Goal: Check status: Check status

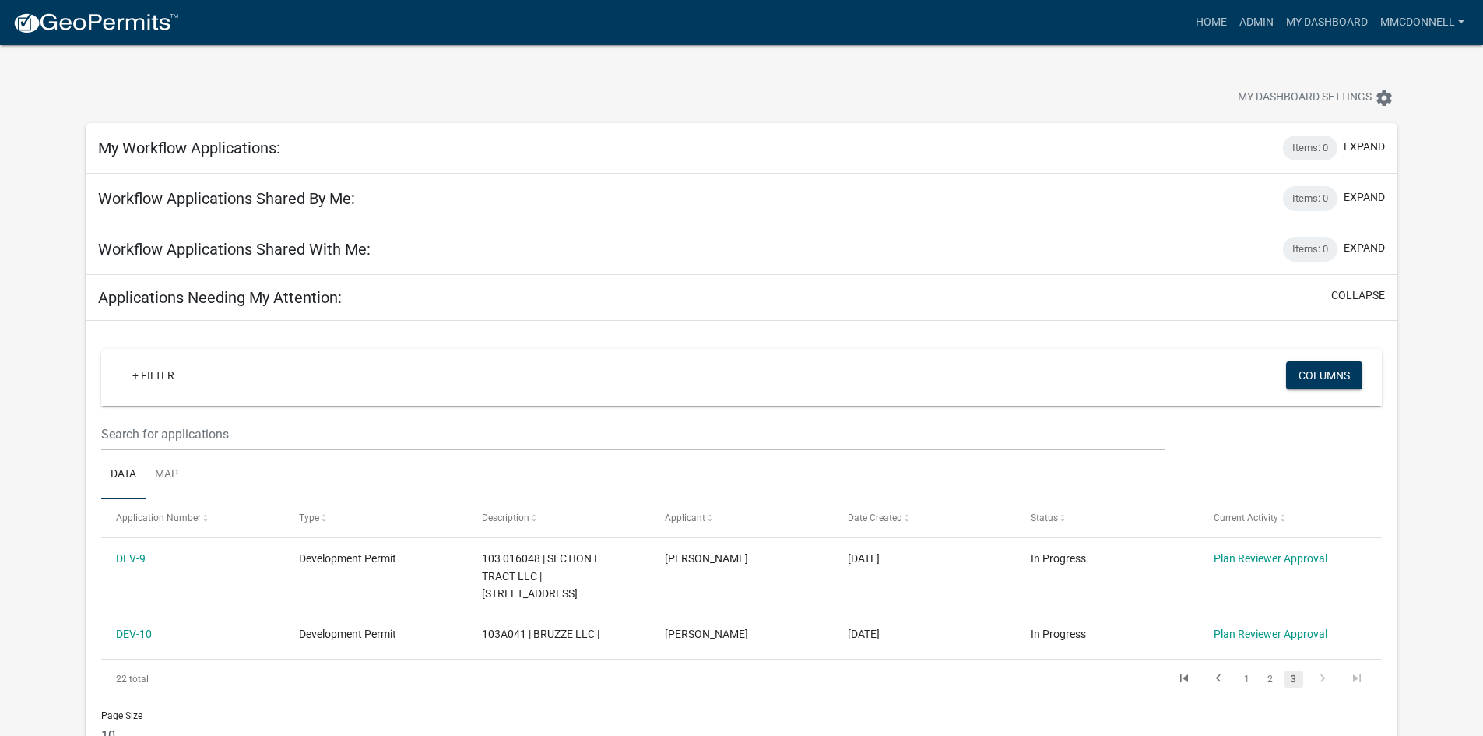
scroll to position [78, 0]
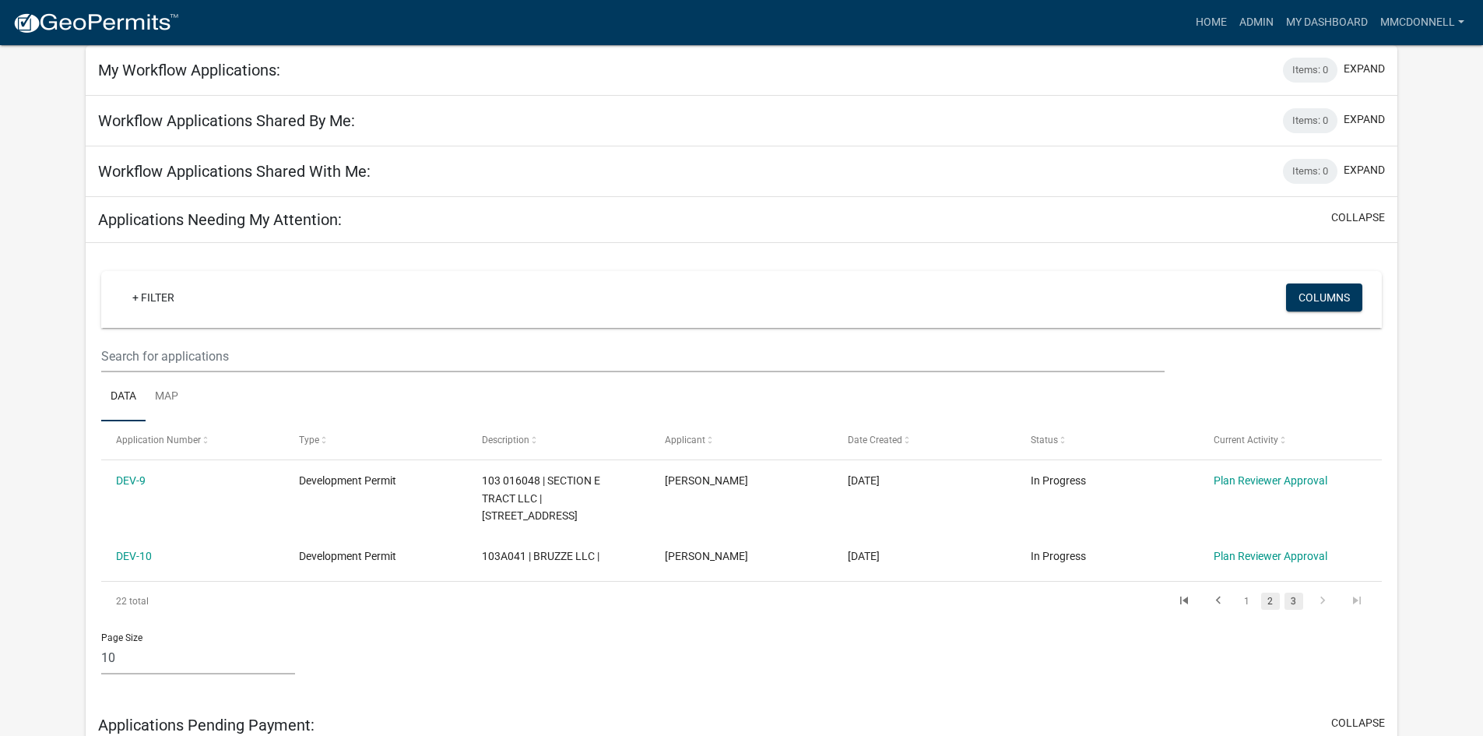
click at [1275, 602] on link "2" at bounding box center [1270, 600] width 19 height 17
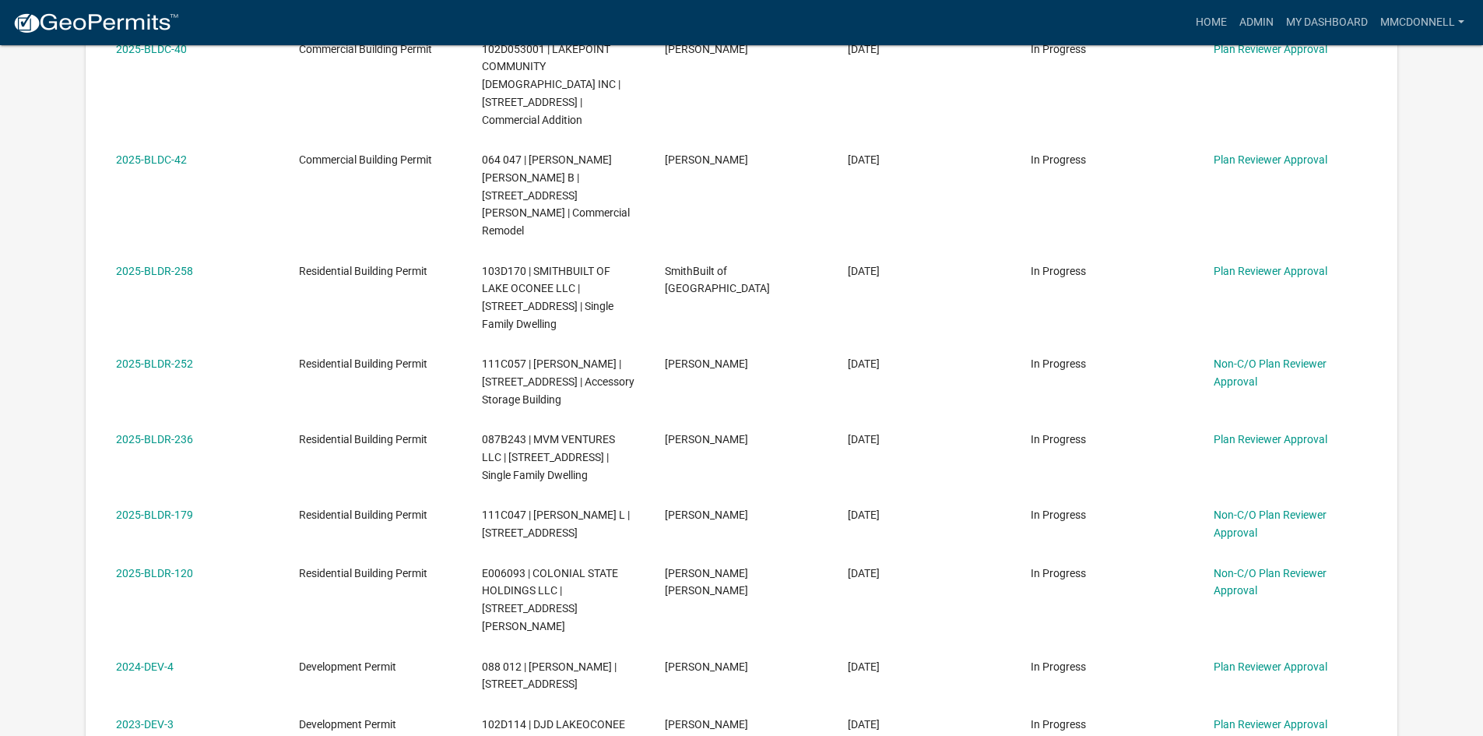
scroll to position [701, 0]
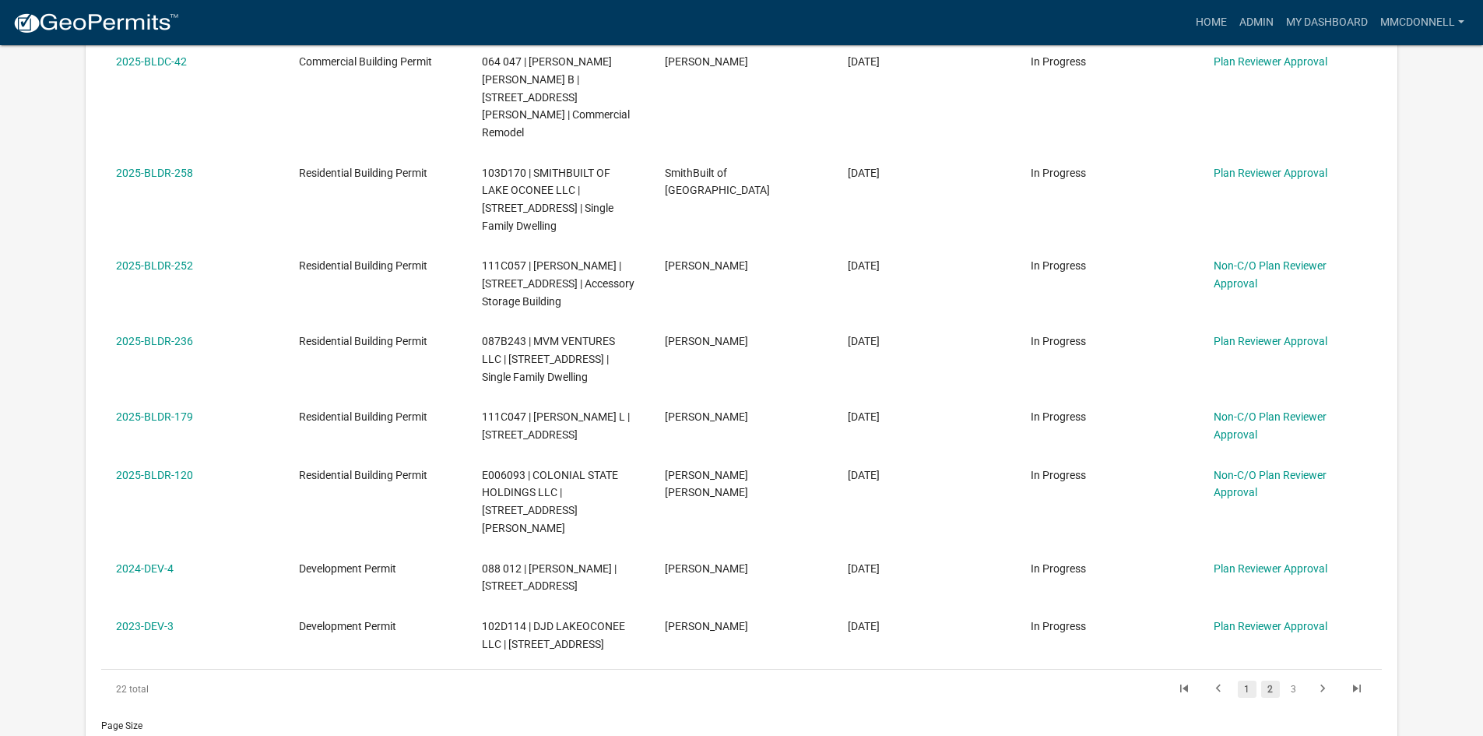
click at [1245, 680] on link "1" at bounding box center [1247, 688] width 19 height 17
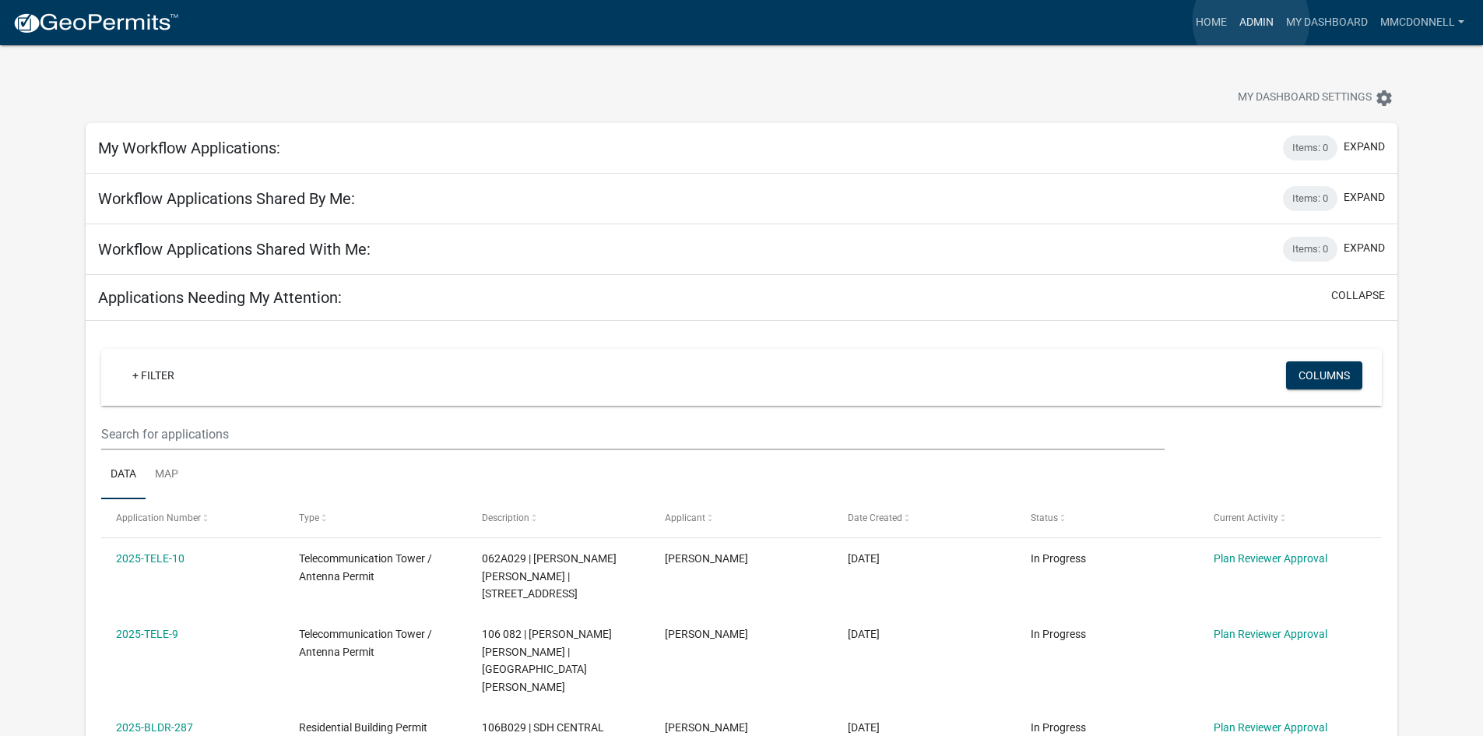
click at [1251, 21] on link "Admin" at bounding box center [1256, 23] width 47 height 30
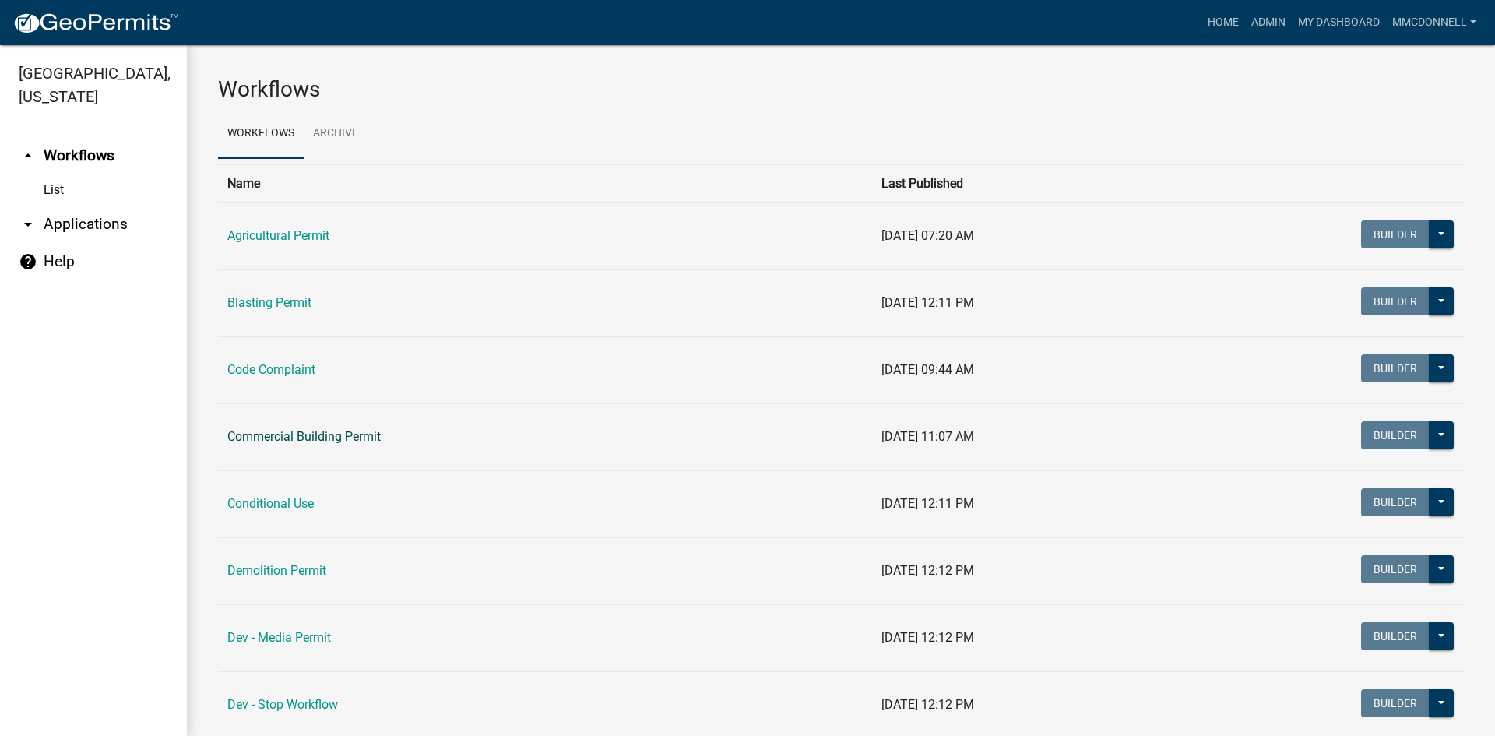
click at [294, 438] on link "Commercial Building Permit" at bounding box center [303, 436] width 153 height 15
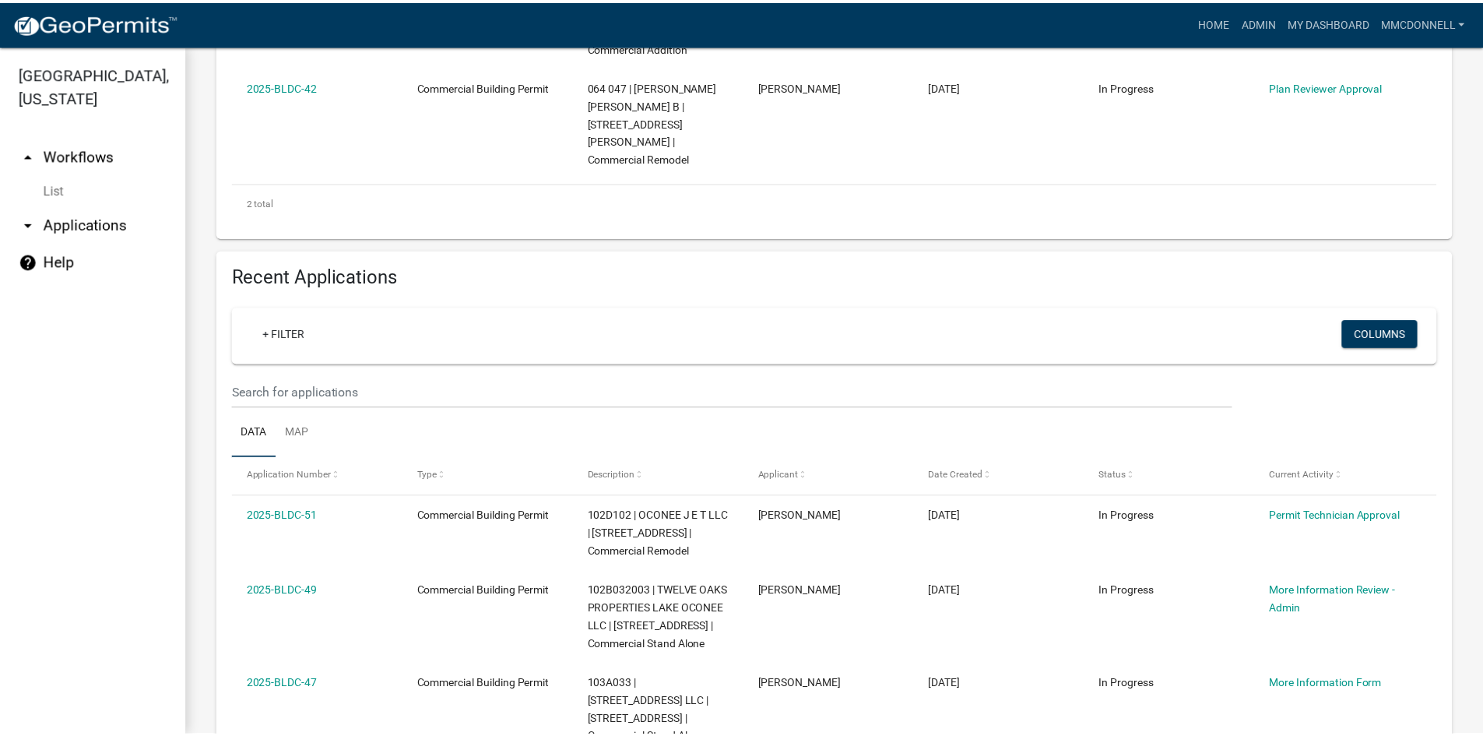
scroll to position [545, 0]
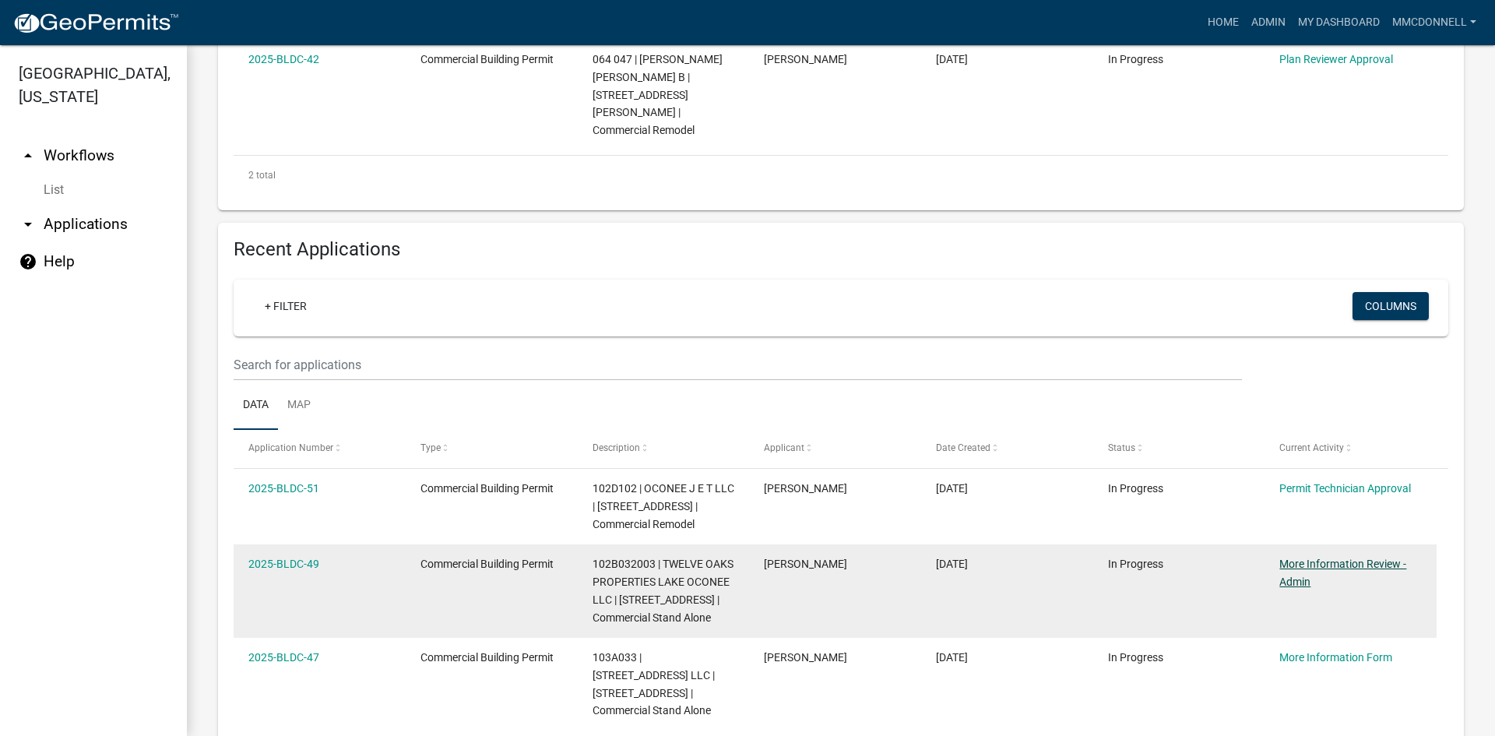
click at [1339, 557] on link "More Information Review - Admin" at bounding box center [1342, 572] width 127 height 30
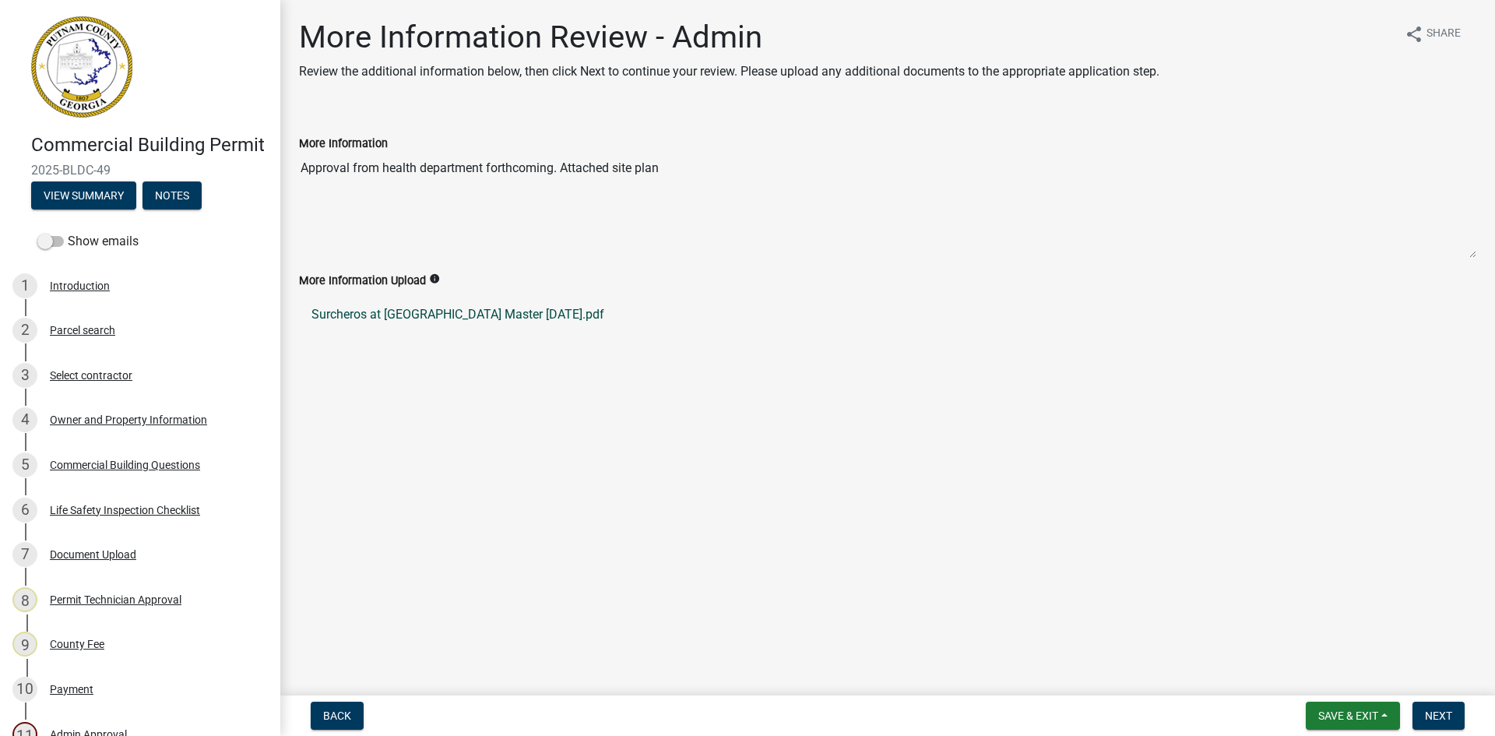
click at [430, 315] on link "Surcheros at [GEOGRAPHIC_DATA] Master [DATE].pdf" at bounding box center [887, 314] width 1177 height 37
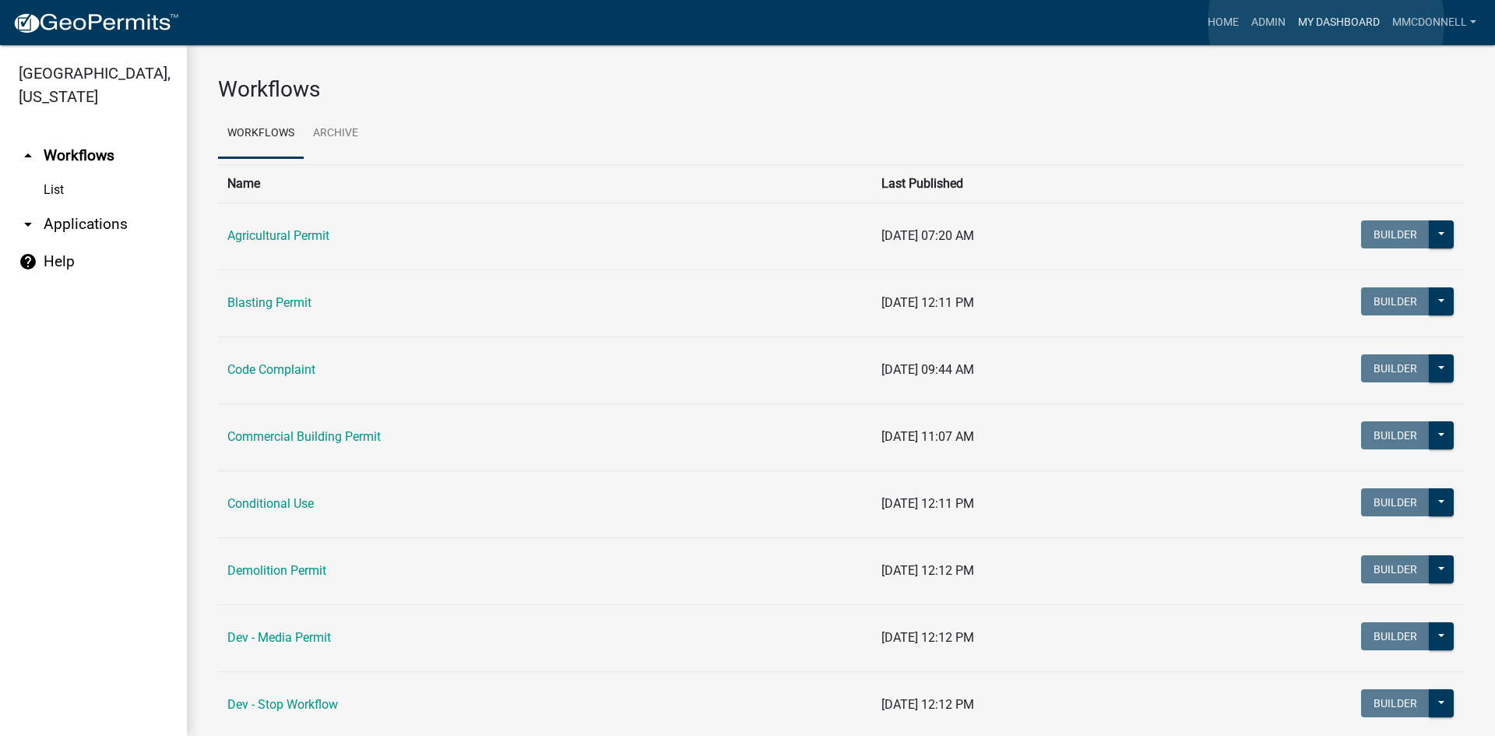
click at [1326, 23] on link "My Dashboard" at bounding box center [1339, 23] width 94 height 30
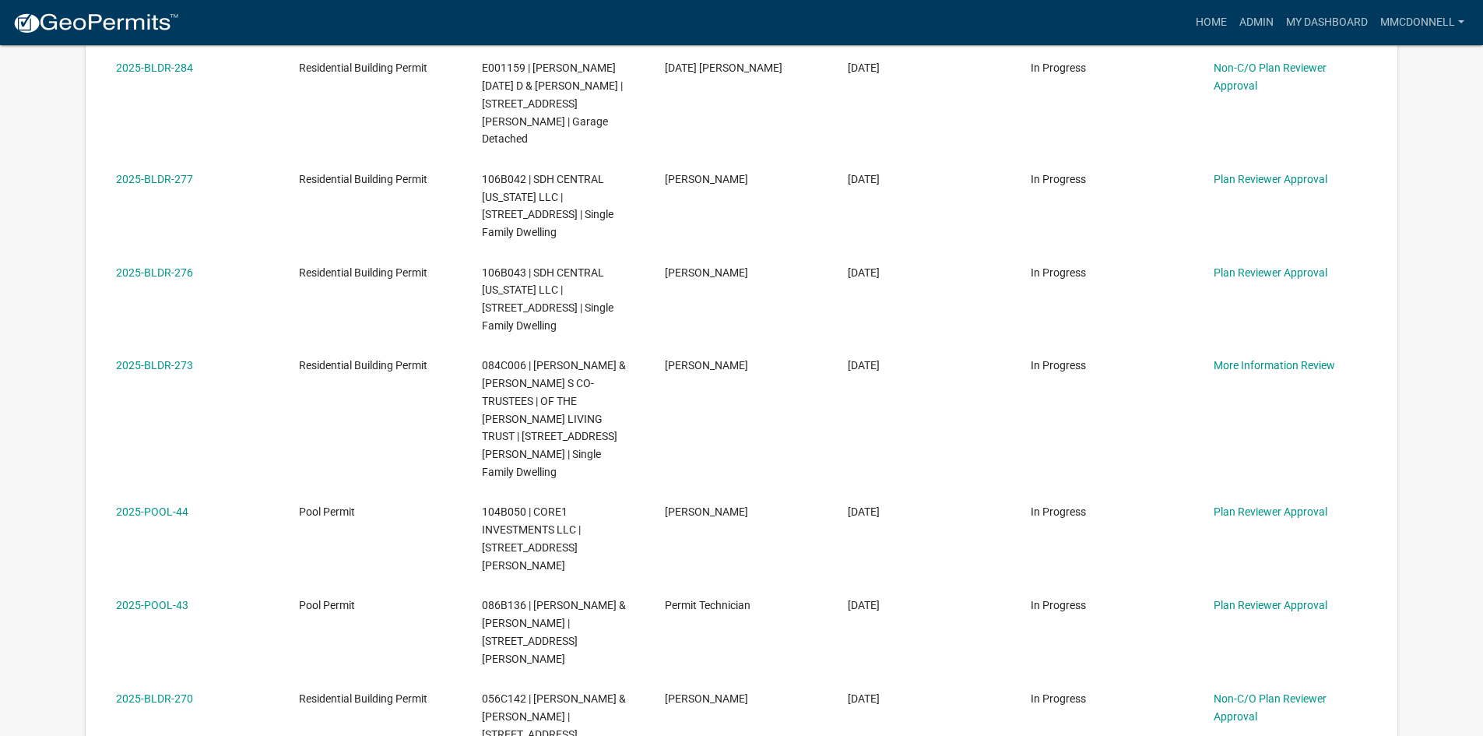
scroll to position [779, 0]
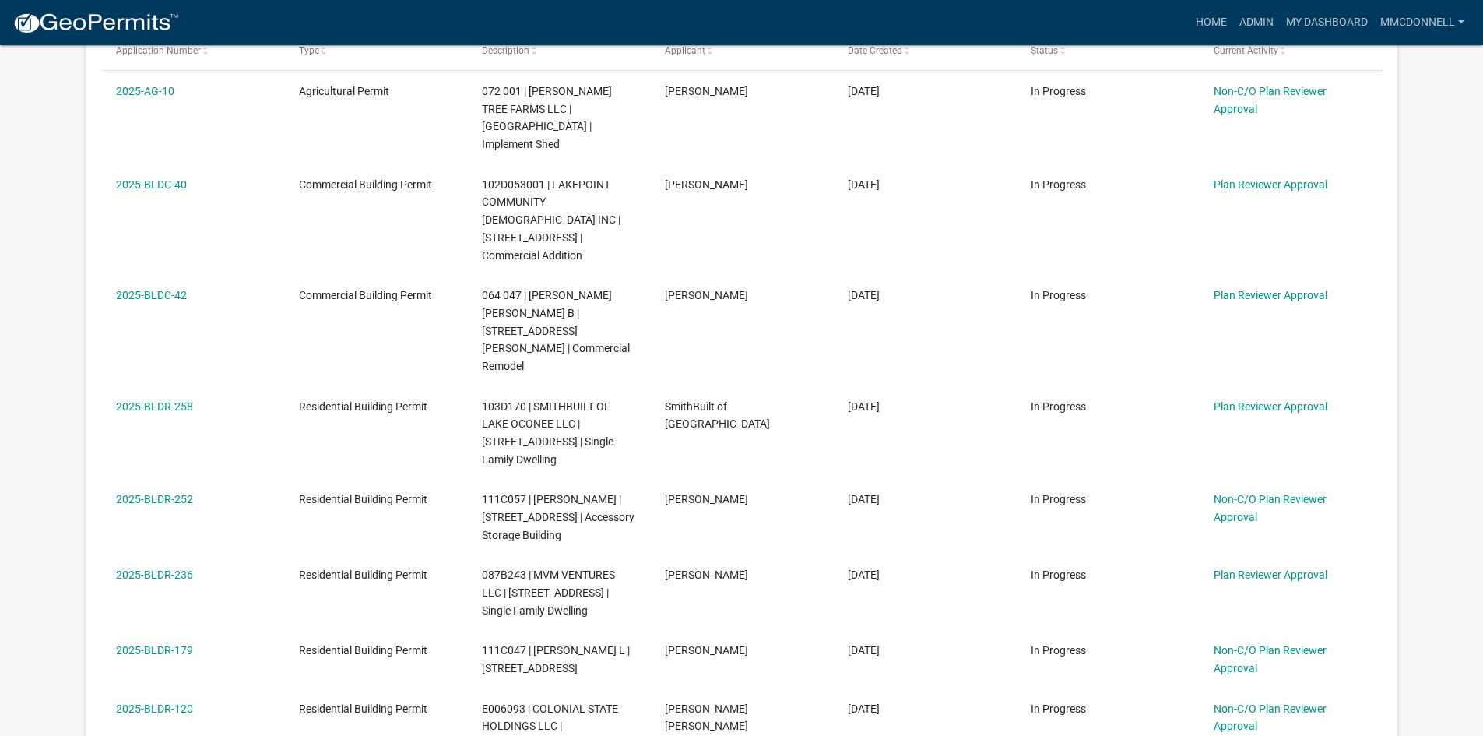
scroll to position [545, 0]
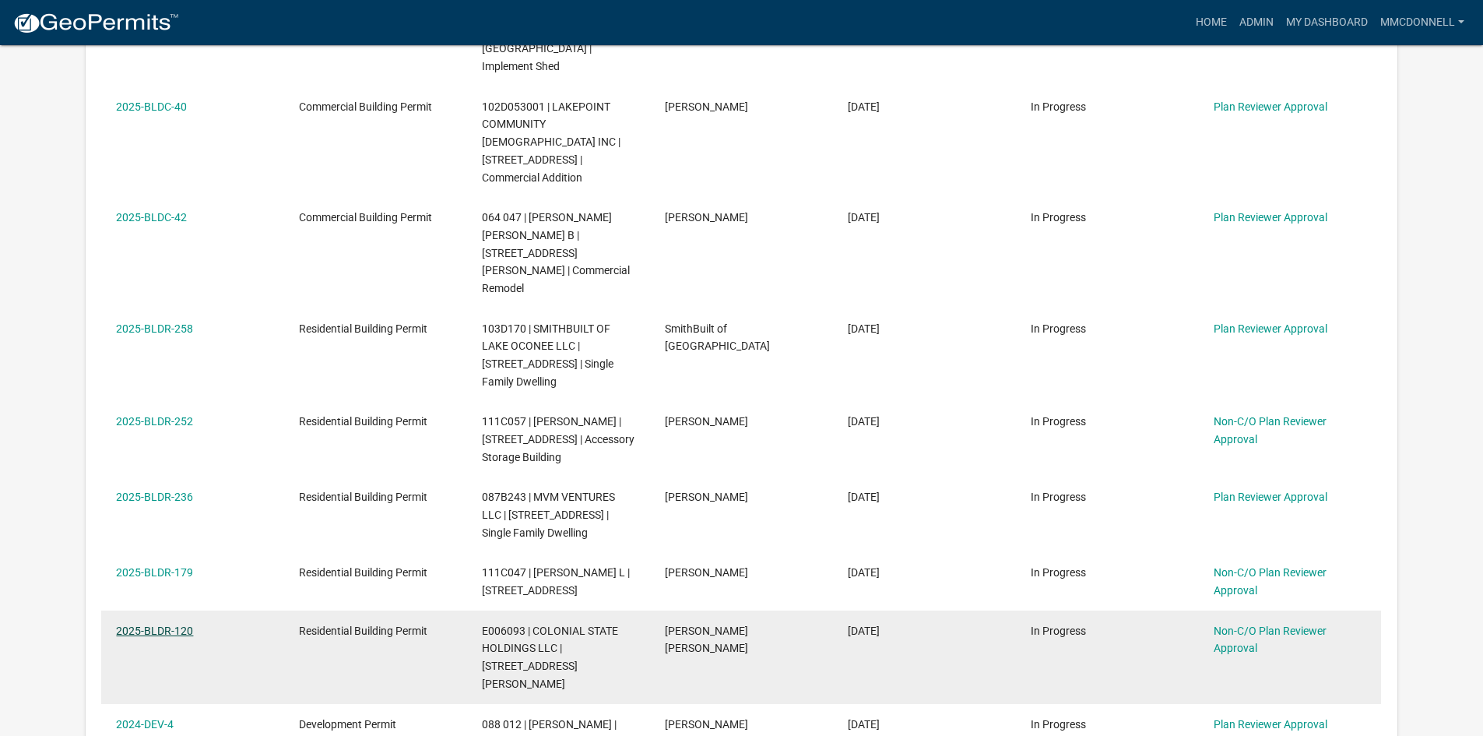
click at [140, 624] on link "2025-BLDR-120" at bounding box center [154, 630] width 77 height 12
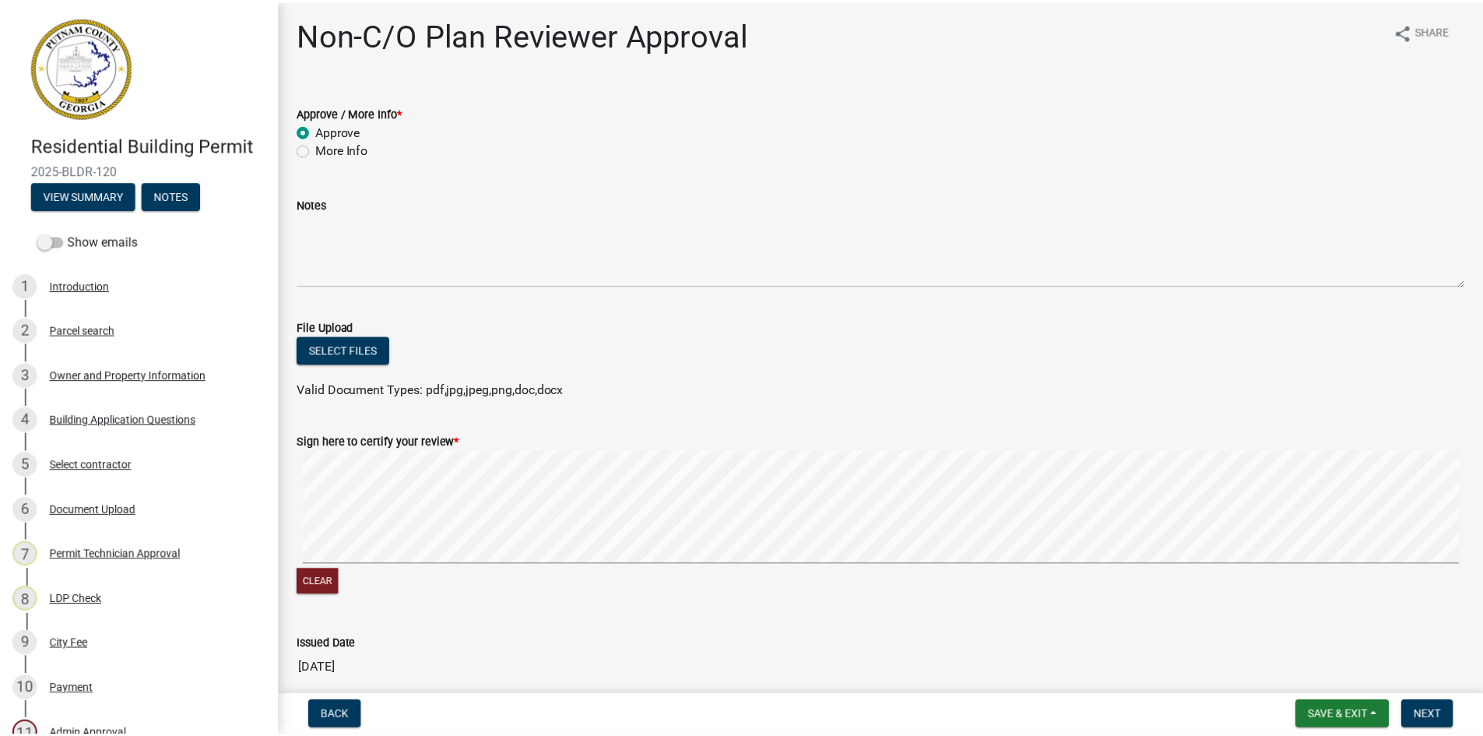
scroll to position [2, 0]
